Goal: Check status: Check status

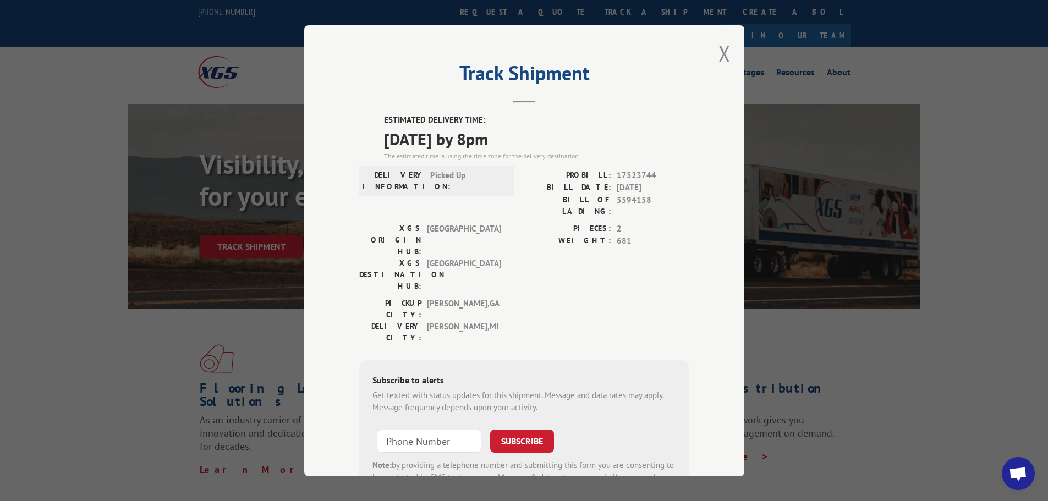
click at [714, 55] on div "Track Shipment ESTIMATED DELIVERY TIME: [DATE] by 8pm The estimated time is usi…" at bounding box center [524, 250] width 440 height 451
click at [723, 47] on button "Close modal" at bounding box center [725, 53] width 12 height 29
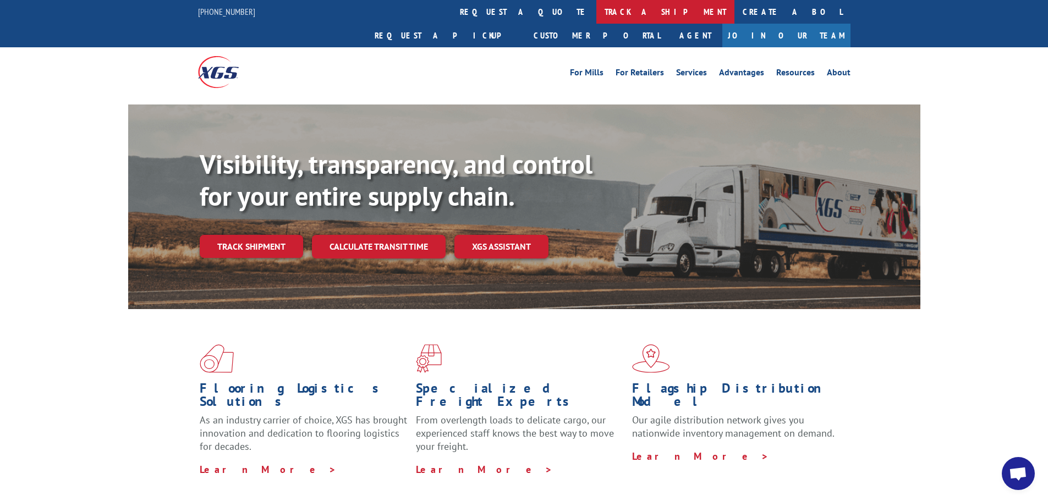
click at [597, 4] on link "track a shipment" at bounding box center [666, 12] width 138 height 24
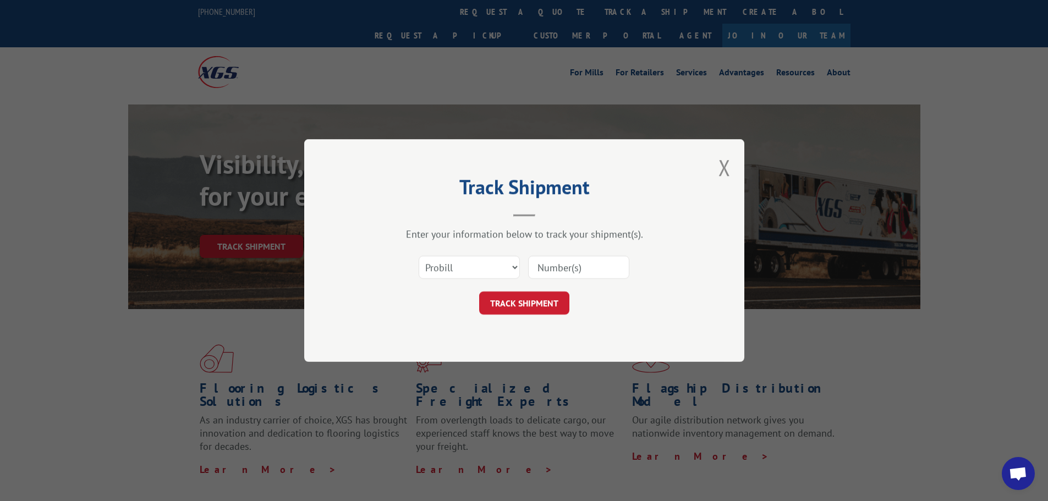
click at [553, 272] on input at bounding box center [578, 267] width 101 height 23
paste input "17523725"
type input "17523725"
click at [531, 302] on button "TRACK SHIPMENT" at bounding box center [524, 303] width 90 height 23
